Goal: Task Accomplishment & Management: Use online tool/utility

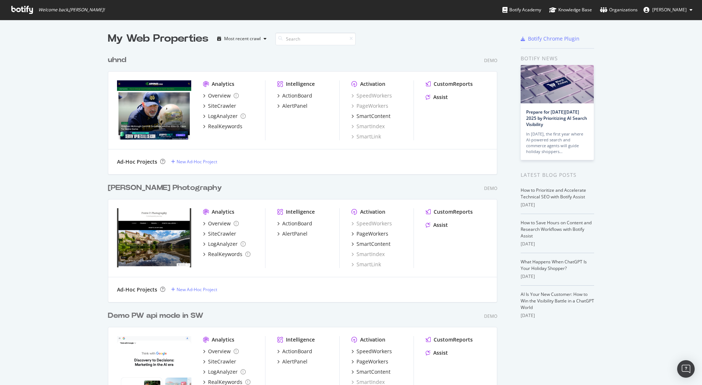
scroll to position [385, 702]
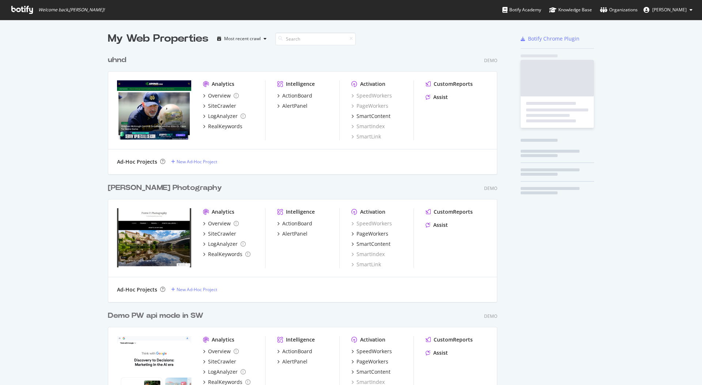
scroll to position [639, 395]
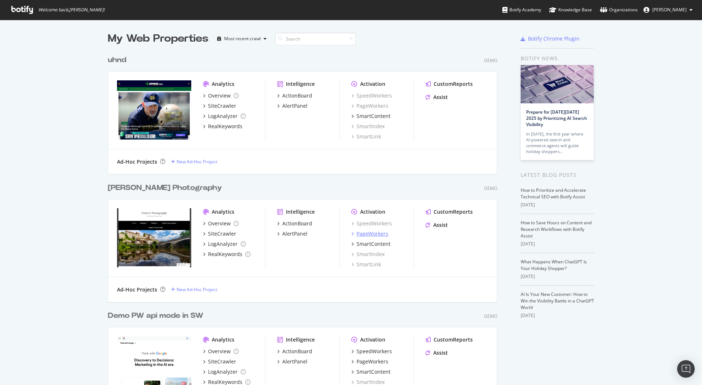
click at [377, 231] on div "PageWorkers" at bounding box center [372, 233] width 32 height 7
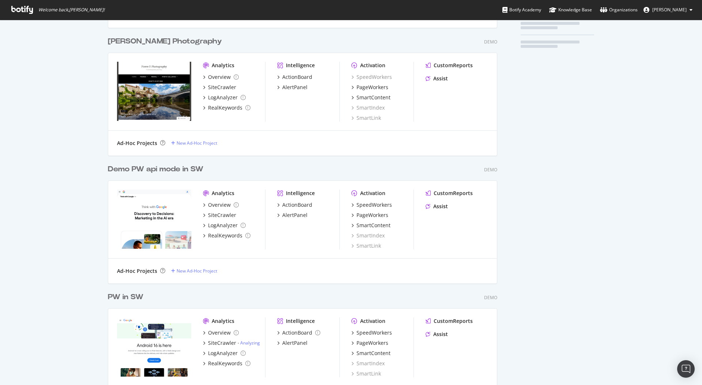
scroll to position [146, 0]
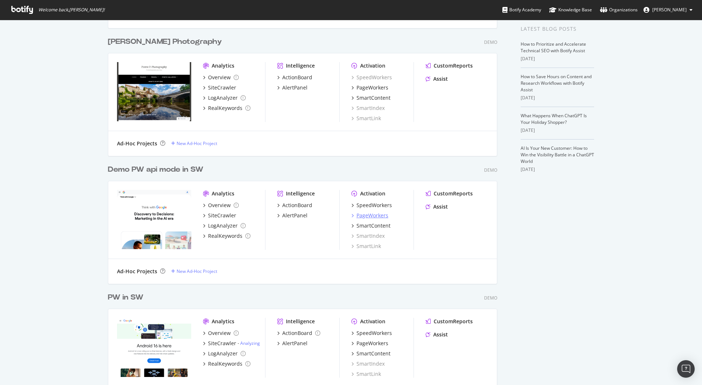
click at [378, 213] on div "PageWorkers" at bounding box center [372, 215] width 32 height 7
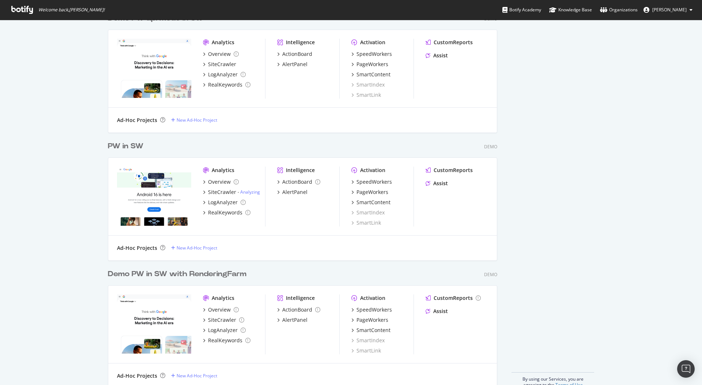
scroll to position [312, 0]
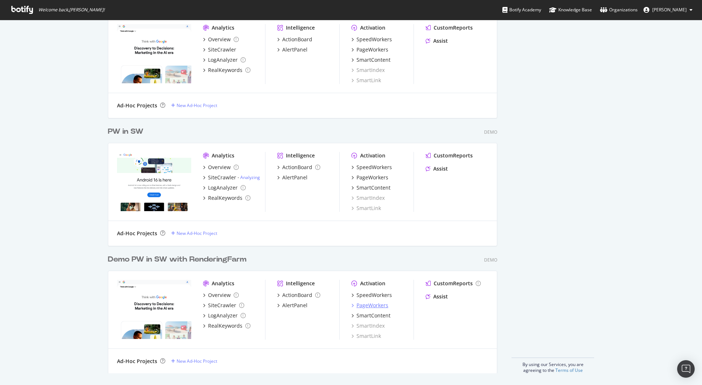
click at [381, 307] on div "PageWorkers" at bounding box center [372, 305] width 32 height 7
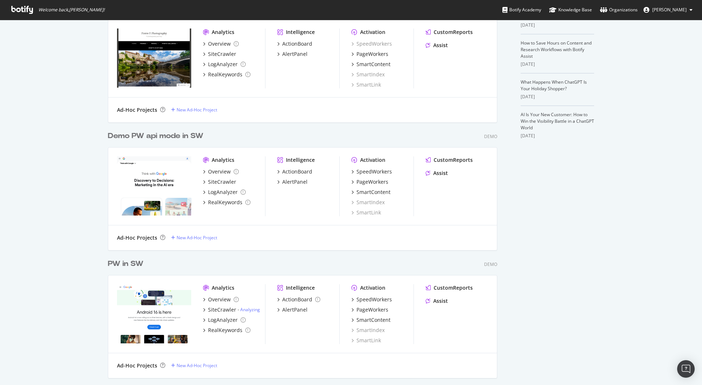
scroll to position [251, 0]
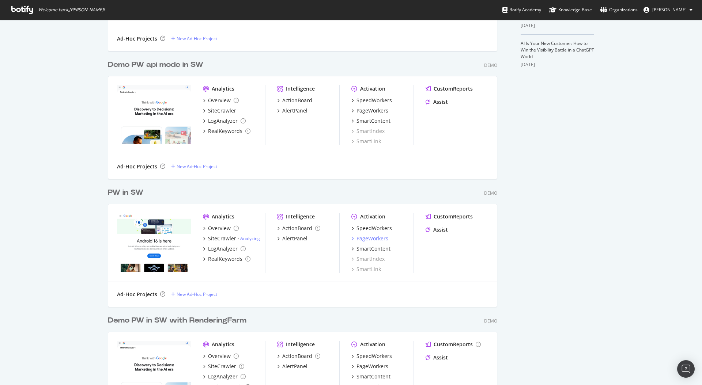
click at [379, 240] on div "PageWorkers" at bounding box center [372, 238] width 32 height 7
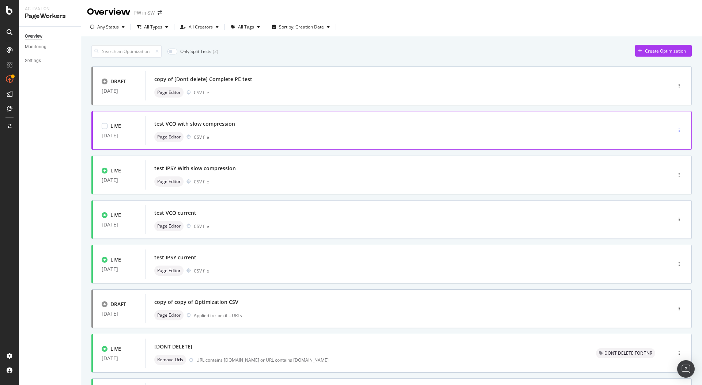
click at [678, 129] on icon "button" at bounding box center [678, 130] width 1 height 4
click at [672, 179] on div "Clone" at bounding box center [672, 180] width 12 height 6
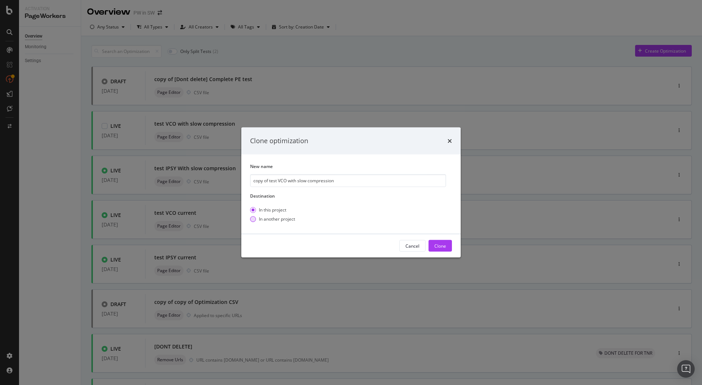
click at [284, 218] on div "In another project" at bounding box center [277, 219] width 36 height 6
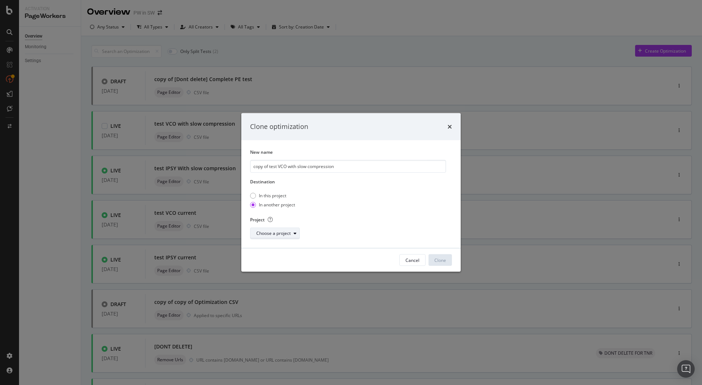
click at [282, 233] on div "Choose a project" at bounding box center [273, 233] width 34 height 4
click at [287, 262] on div "Demo PW in SW with RenderingFarm" at bounding box center [295, 259] width 75 height 6
click at [440, 257] on div "Clone" at bounding box center [440, 260] width 12 height 6
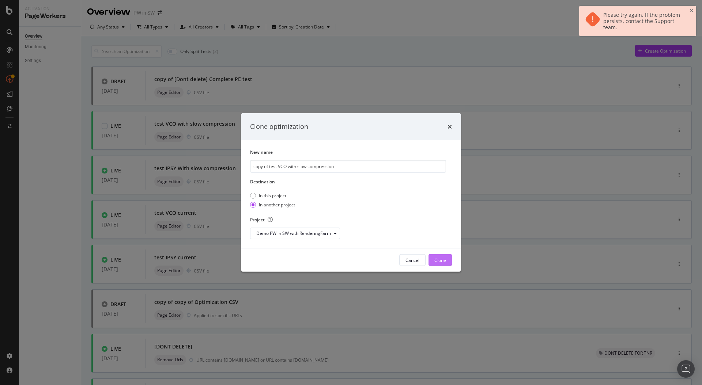
click at [440, 257] on div "Clone" at bounding box center [440, 260] width 12 height 6
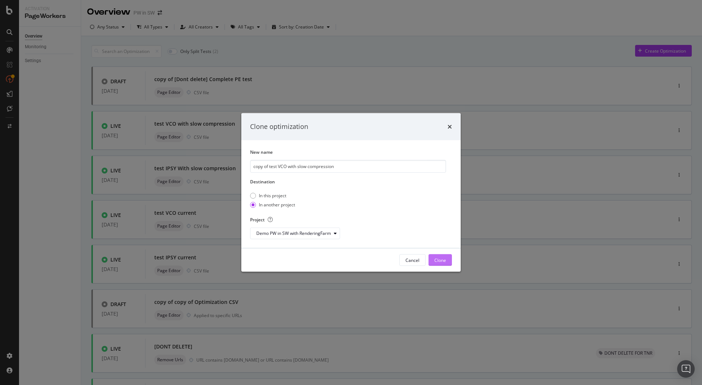
click at [442, 258] on div "Clone" at bounding box center [440, 260] width 12 height 6
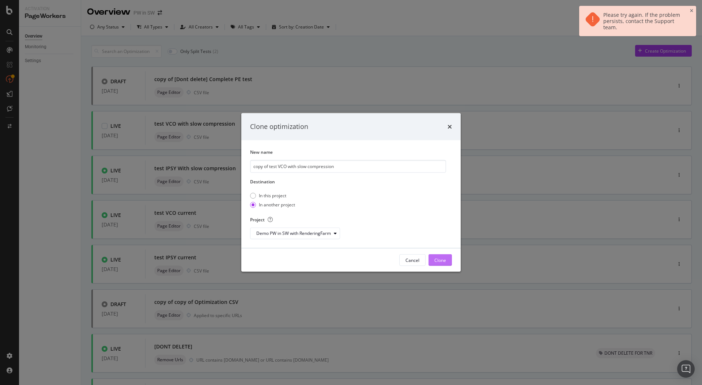
click at [441, 259] on div "Clone" at bounding box center [440, 260] width 12 height 6
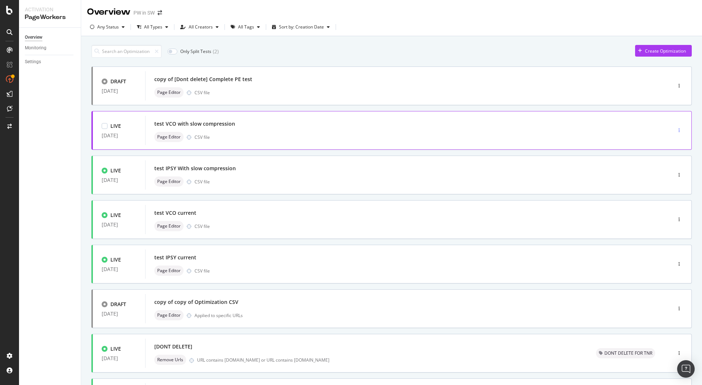
click at [680, 130] on div "button" at bounding box center [678, 130] width 7 height 4
click at [665, 183] on div "Clone" at bounding box center [667, 180] width 32 height 9
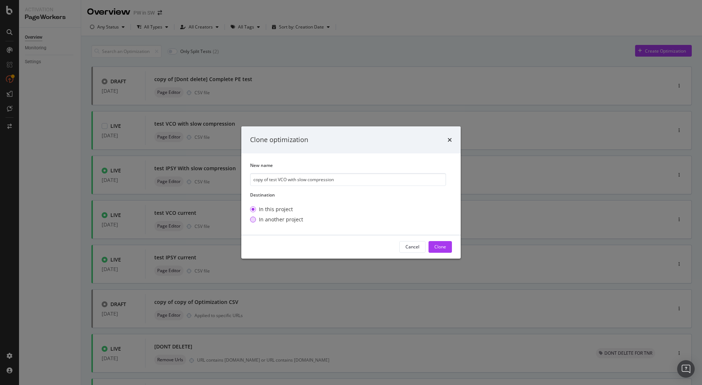
click at [294, 221] on div "In another project" at bounding box center [281, 219] width 44 height 7
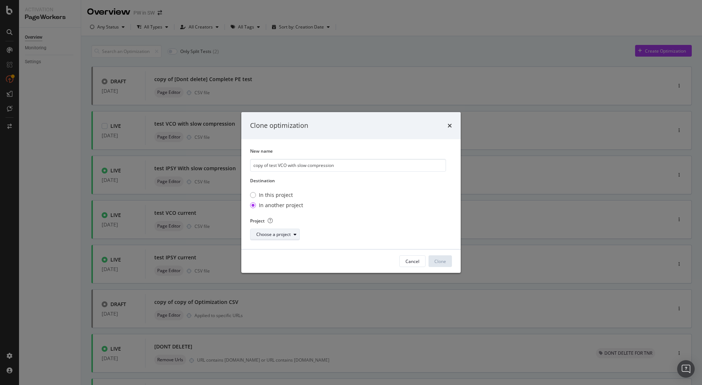
click at [275, 240] on button "Choose a project" at bounding box center [275, 235] width 50 height 12
click at [275, 251] on div "Demo PW in SW with RenderingFarm" at bounding box center [295, 248] width 75 height 6
click at [437, 262] on div "Clone" at bounding box center [440, 261] width 12 height 6
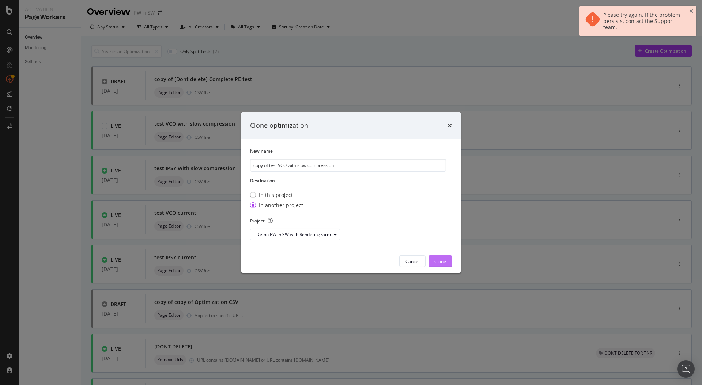
click at [437, 262] on div "Clone" at bounding box center [440, 261] width 12 height 6
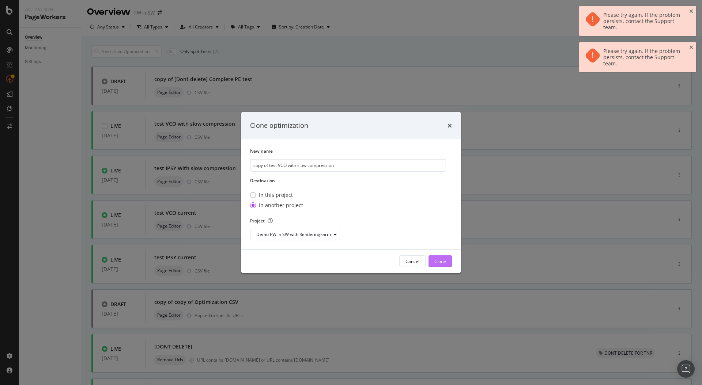
click at [437, 262] on div "Clone" at bounding box center [440, 261] width 12 height 6
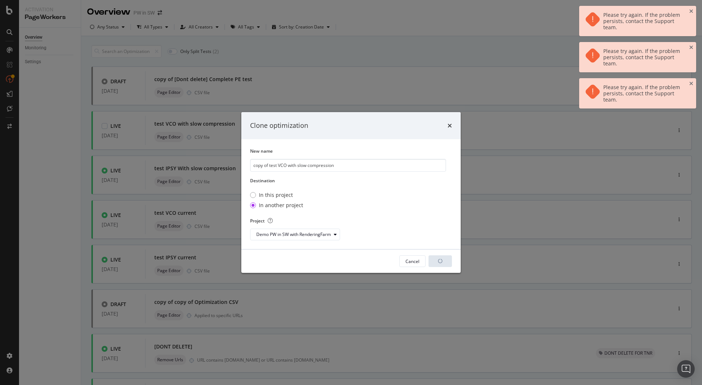
click at [437, 262] on div "Clone" at bounding box center [440, 261] width 12 height 6
